Goal: Complete application form

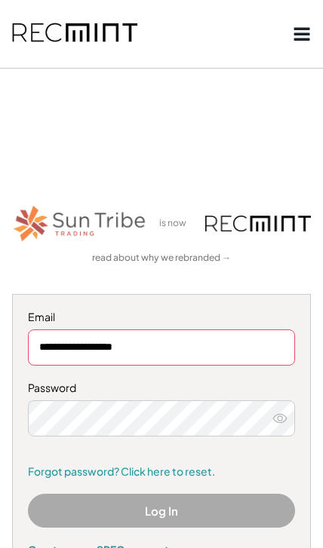
type input "**********"
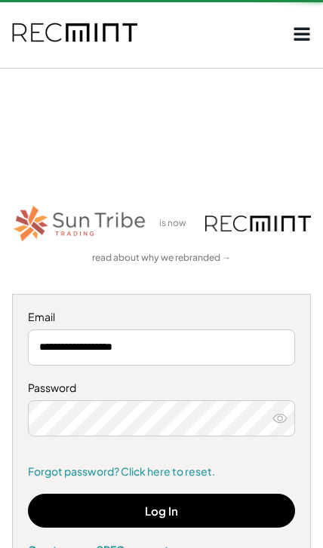
click at [250, 517] on button "Log In" at bounding box center [161, 511] width 267 height 34
click at [254, 514] on button "Log In" at bounding box center [161, 511] width 267 height 34
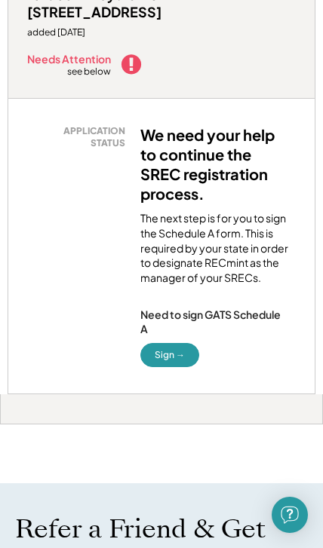
scroll to position [304, 0]
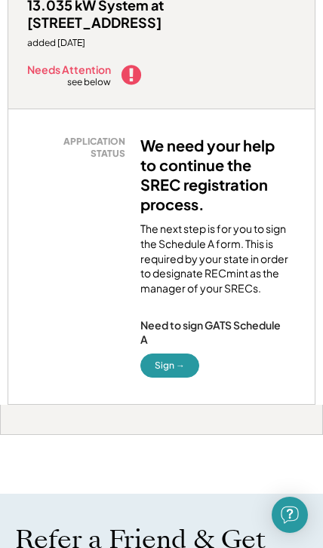
click at [174, 354] on button "Sign →" at bounding box center [169, 366] width 59 height 24
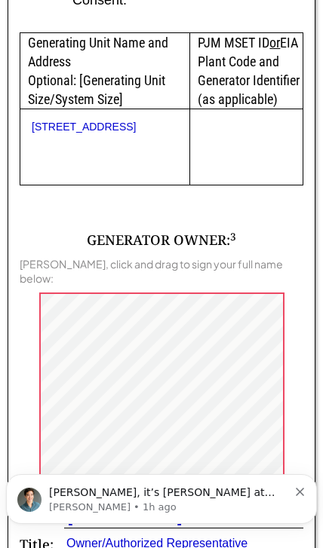
scroll to position [1565, 0]
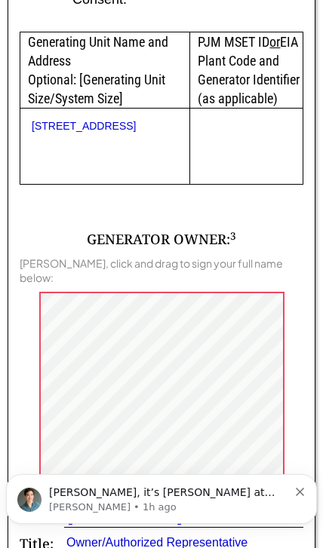
click at [270, 484] on div "Clear Signature" at bounding box center [259, 492] width 88 height 17
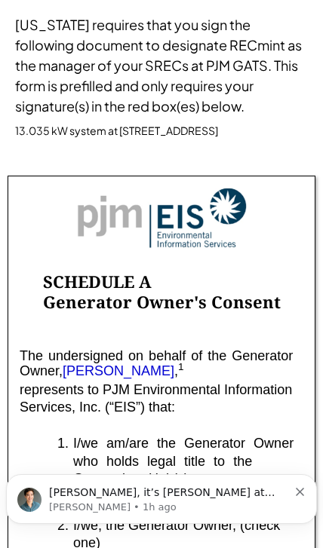
scroll to position [0, 0]
